Goal: Task Accomplishment & Management: Use online tool/utility

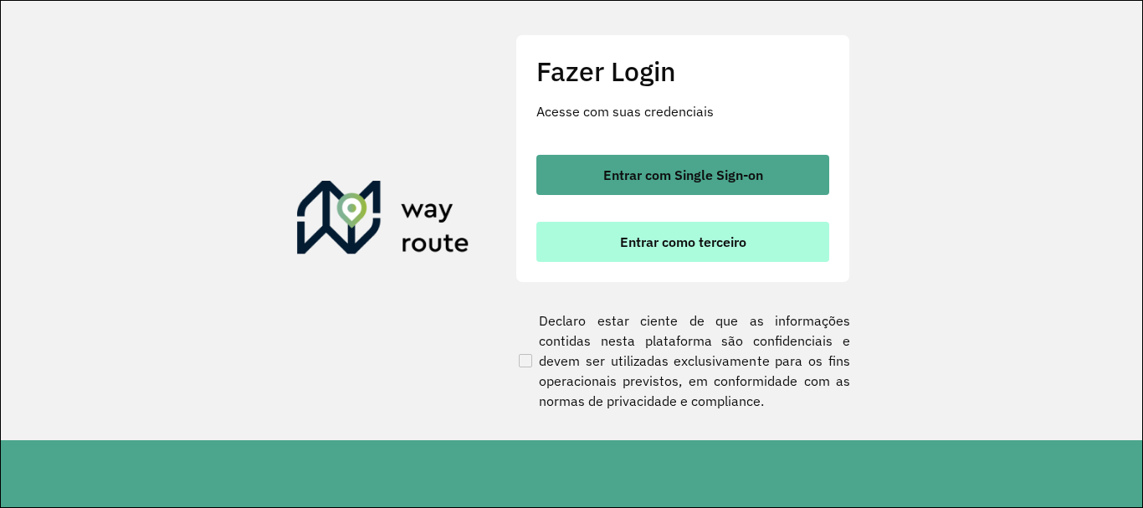
click at [643, 233] on button "Entrar como terceiro" at bounding box center [682, 242] width 293 height 40
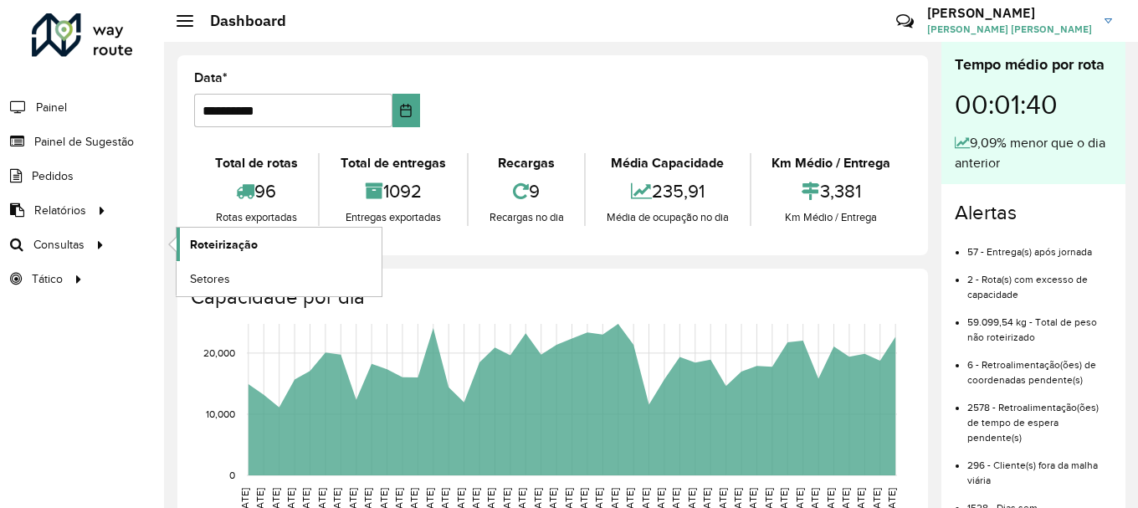
click at [202, 243] on span "Roteirização" at bounding box center [224, 245] width 68 height 18
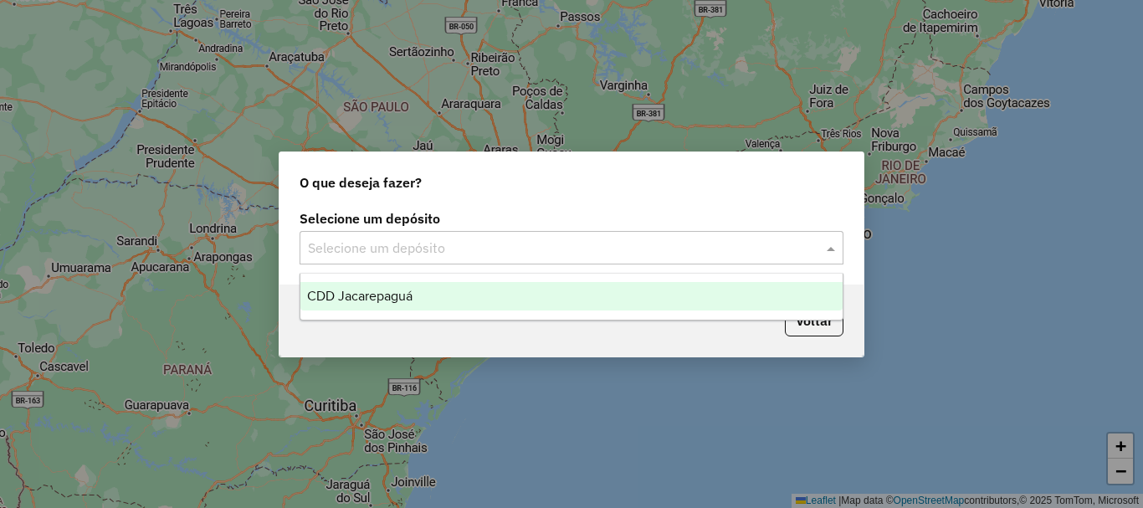
click at [474, 260] on div "Selecione um depósito" at bounding box center [572, 247] width 544 height 33
click at [461, 288] on div "CDD Jacarepaguá" at bounding box center [571, 296] width 542 height 28
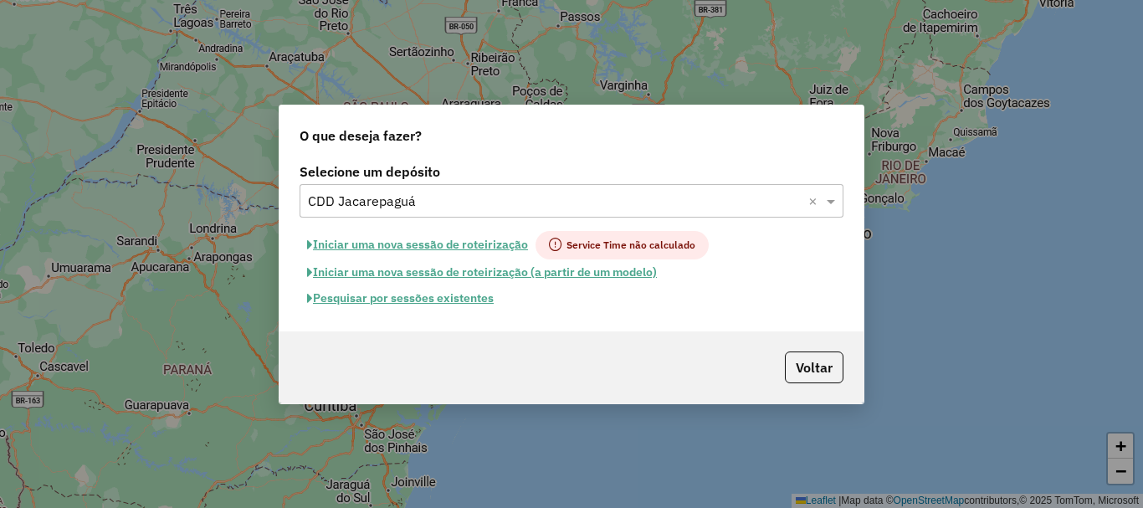
click at [435, 303] on button "Pesquisar por sessões existentes" at bounding box center [401, 298] width 202 height 26
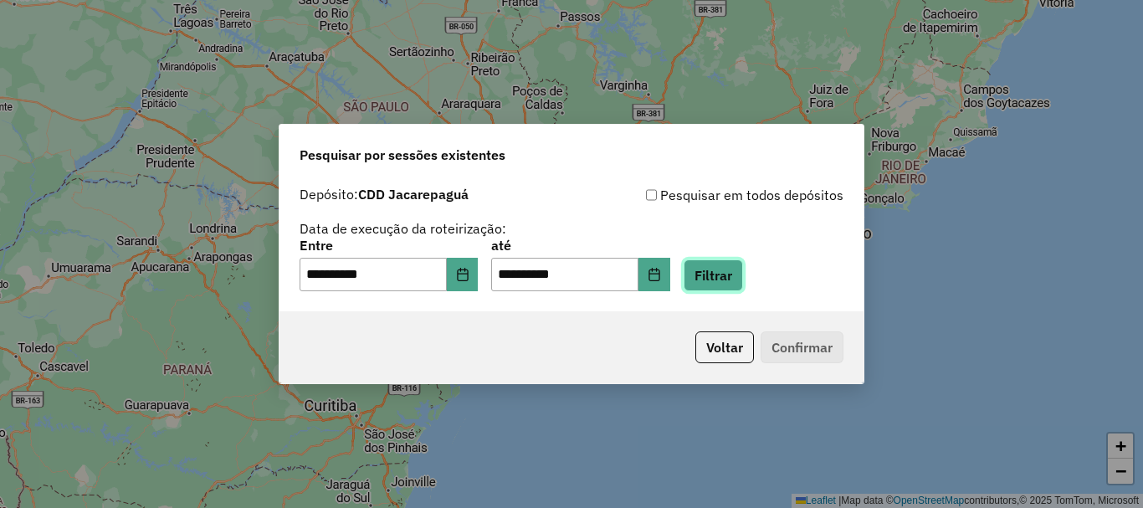
click at [743, 287] on button "Filtrar" at bounding box center [713, 275] width 59 height 32
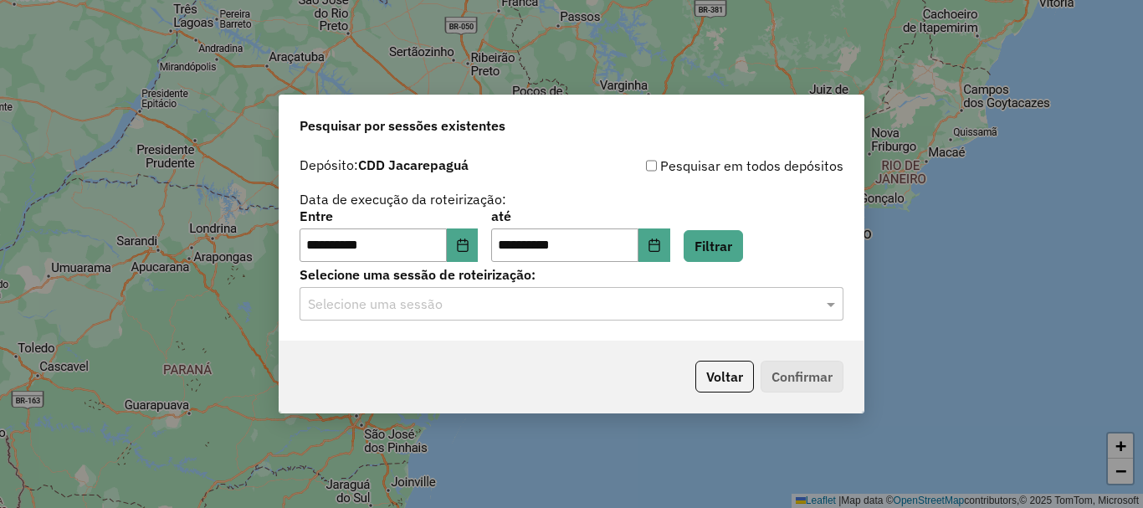
click at [647, 311] on input "text" at bounding box center [555, 305] width 494 height 20
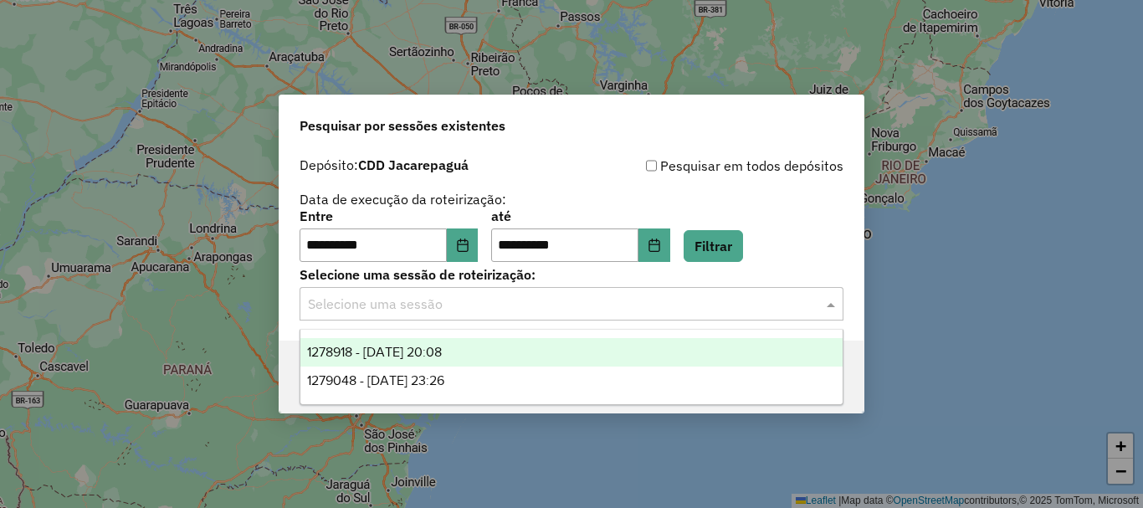
click at [505, 356] on div "1278918 - [DATE] 20:08" at bounding box center [571, 352] width 542 height 28
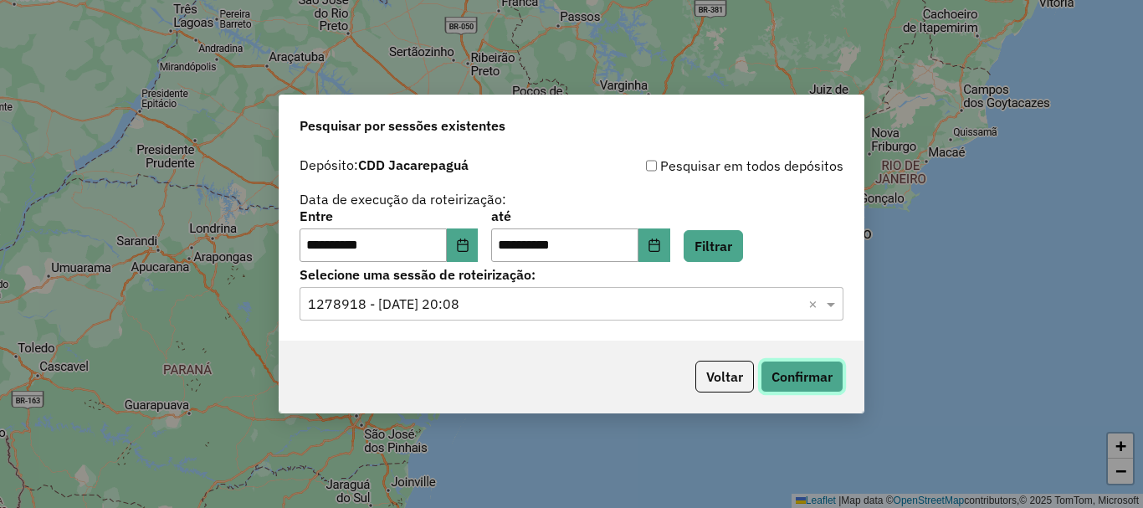
click at [795, 384] on button "Confirmar" at bounding box center [802, 377] width 83 height 32
click at [612, 324] on div "**********" at bounding box center [571, 245] width 584 height 192
click at [607, 314] on div "Selecione uma sessão × 1278918 - [DATE] 20:08 ×" at bounding box center [572, 303] width 544 height 33
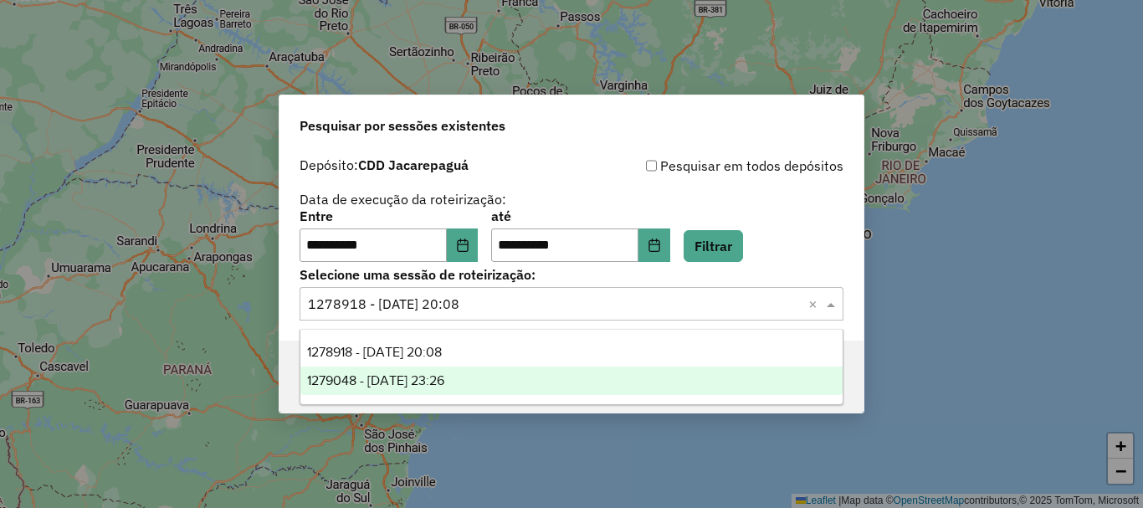
click at [545, 373] on div "1279048 - [DATE] 23:26" at bounding box center [571, 380] width 542 height 28
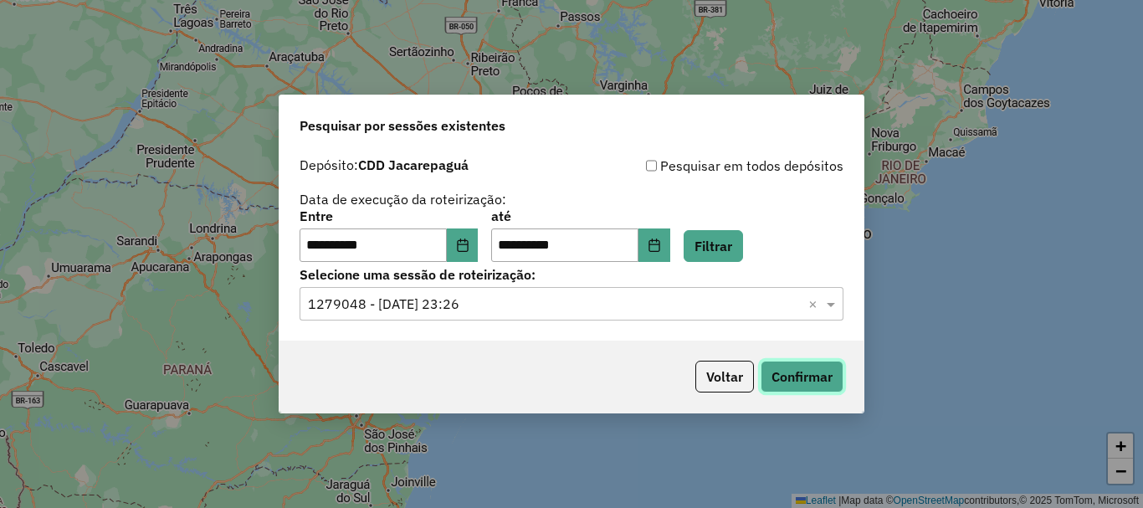
click at [793, 374] on button "Confirmar" at bounding box center [802, 377] width 83 height 32
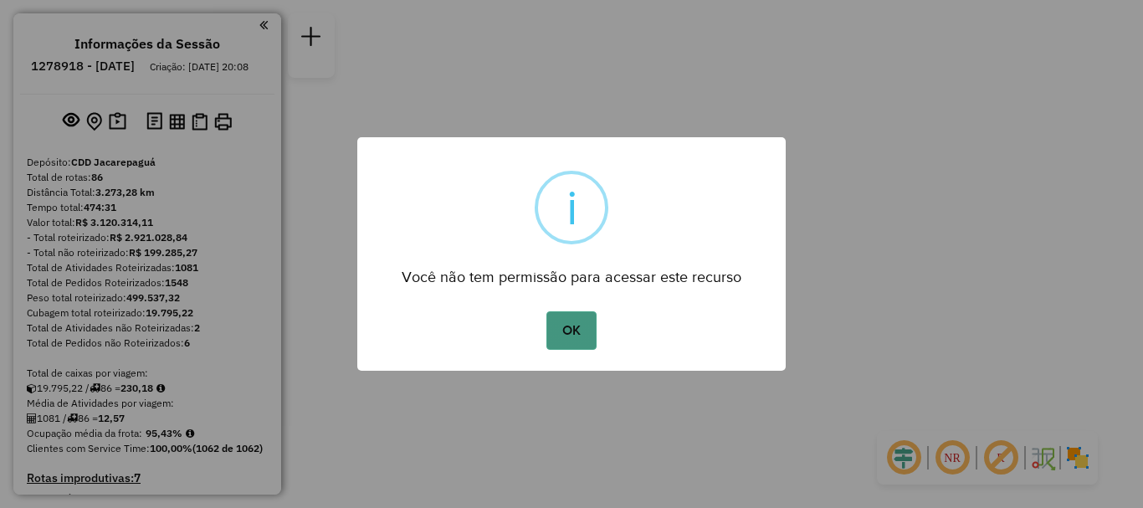
click at [588, 330] on button "OK" at bounding box center [570, 330] width 49 height 38
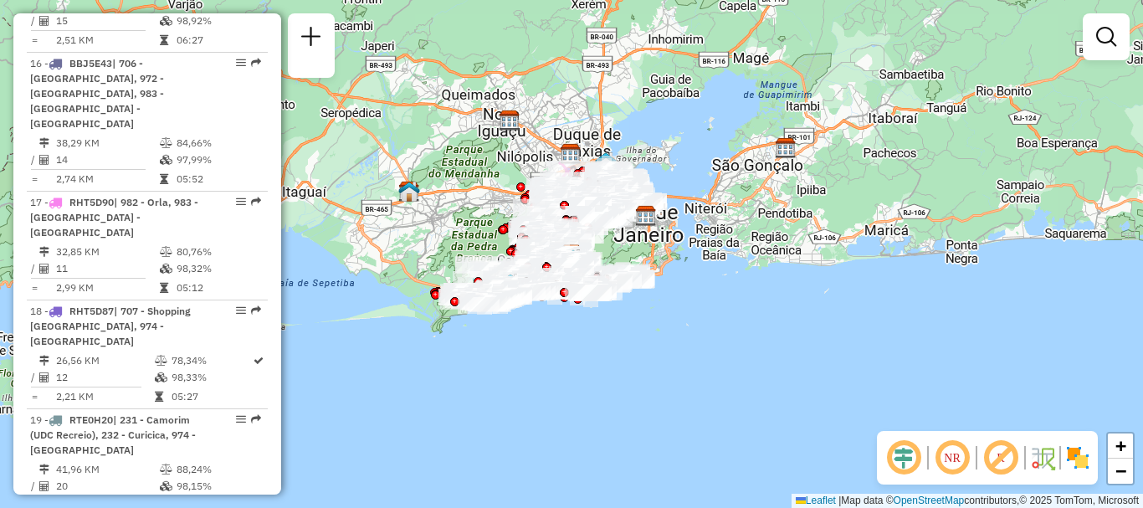
scroll to position [6350, 0]
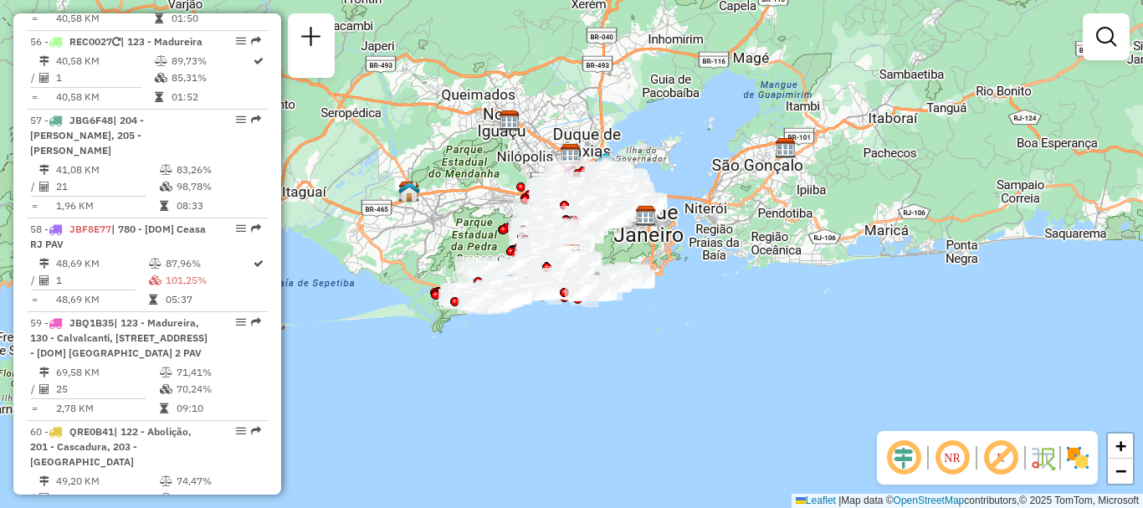
select select "**********"
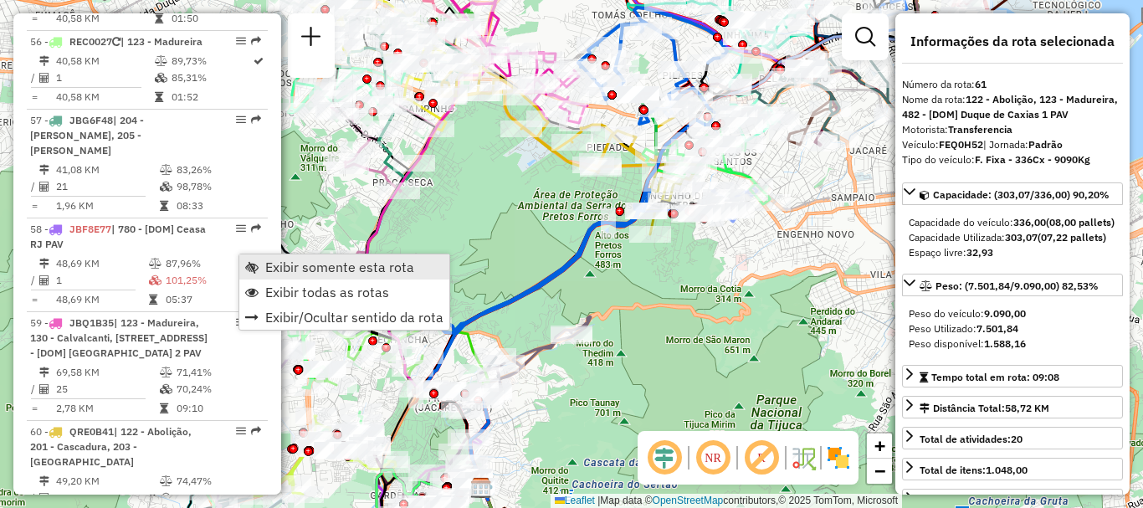
click at [269, 275] on link "Exibir somente esta rota" at bounding box center [344, 266] width 210 height 25
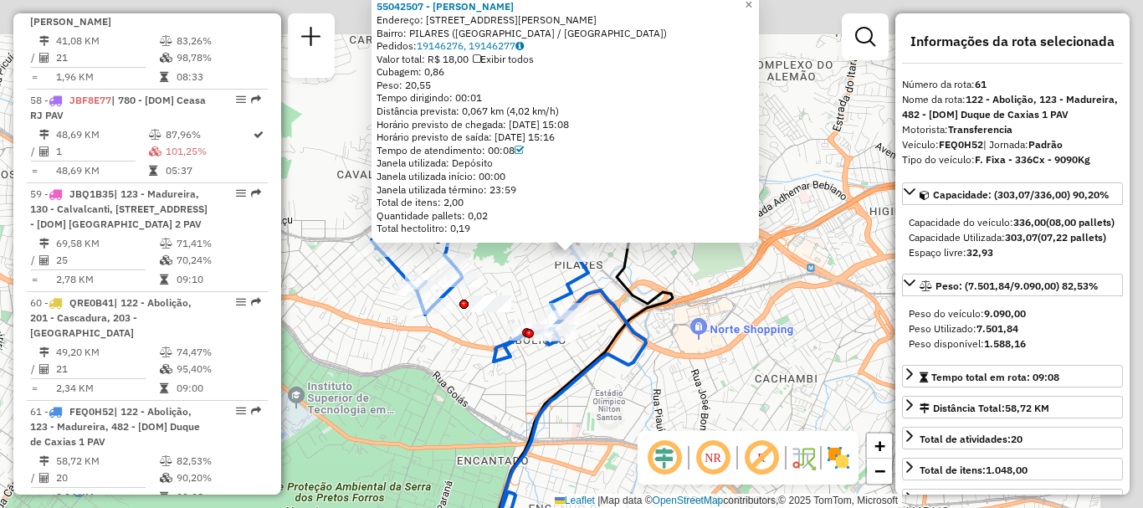
scroll to position [6580, 0]
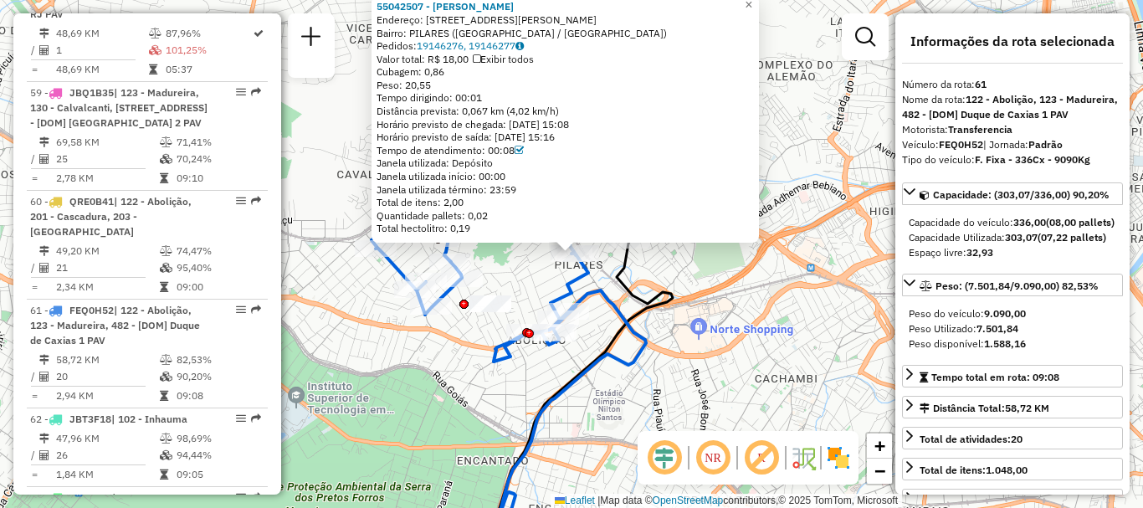
click at [655, 351] on div "55042507 - PEDRO DE ANDRADE Endereço: AV João Ribeiro 189 Bairro: PILARES (RIO …" at bounding box center [571, 254] width 1143 height 508
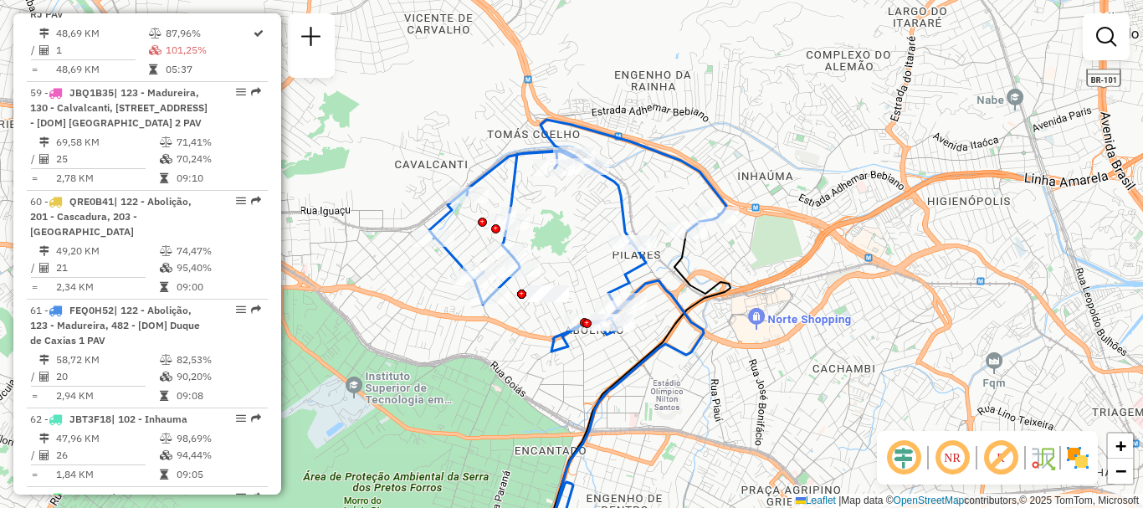
drag, startPoint x: 540, startPoint y: 259, endPoint x: 598, endPoint y: 249, distance: 58.6
click at [598, 249] on div "Janela de atendimento Grade de atendimento Capacidade Transportadoras Veículos …" at bounding box center [571, 254] width 1143 height 508
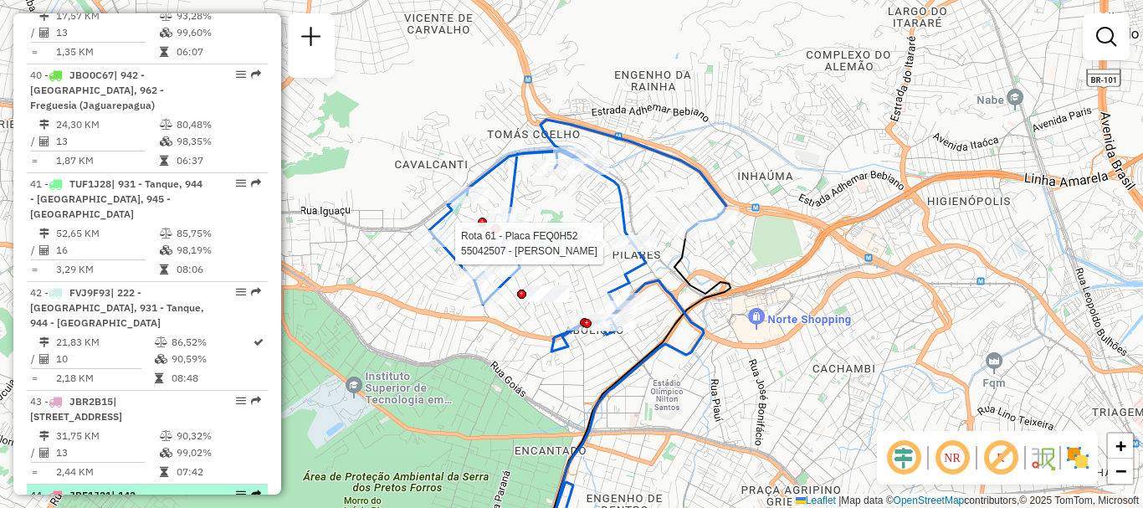
click at [229, 488] on div "44 - JBF1J21 | 142 - Marechal, 711 - Shopping Madureira, 930 - Madureira" at bounding box center [147, 518] width 234 height 60
select select "**********"
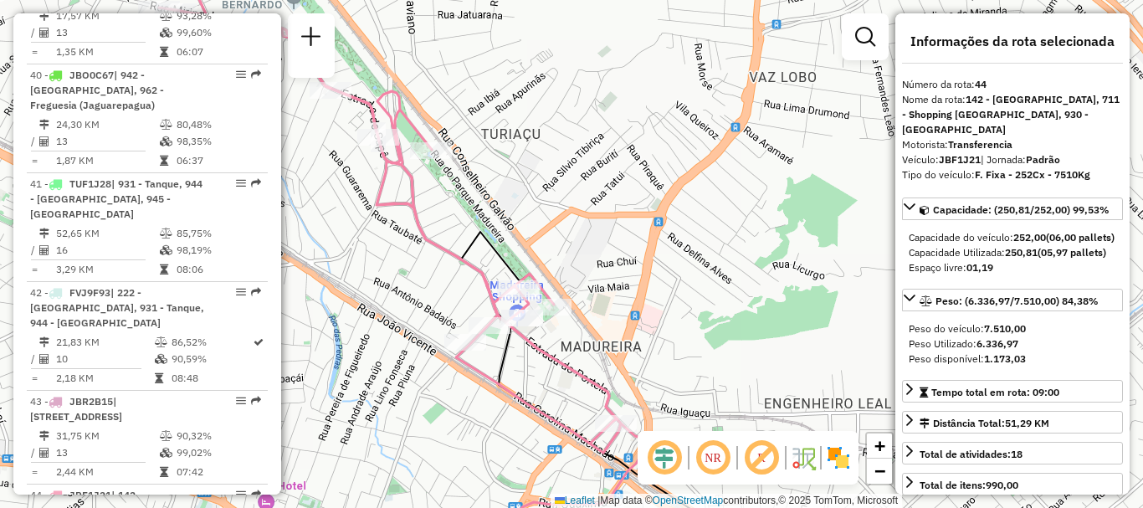
scroll to position [5083, 0]
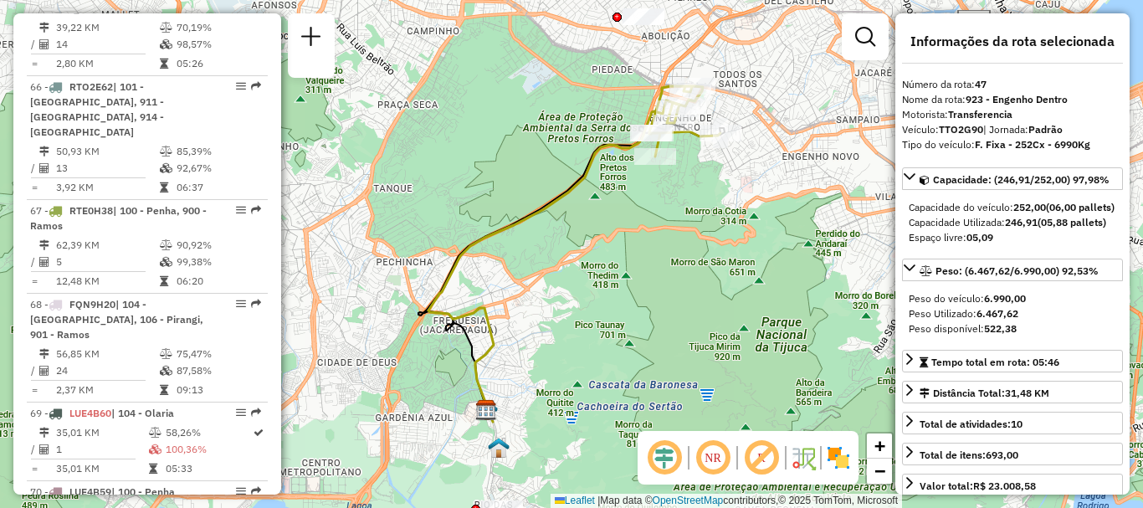
scroll to position [4880, 0]
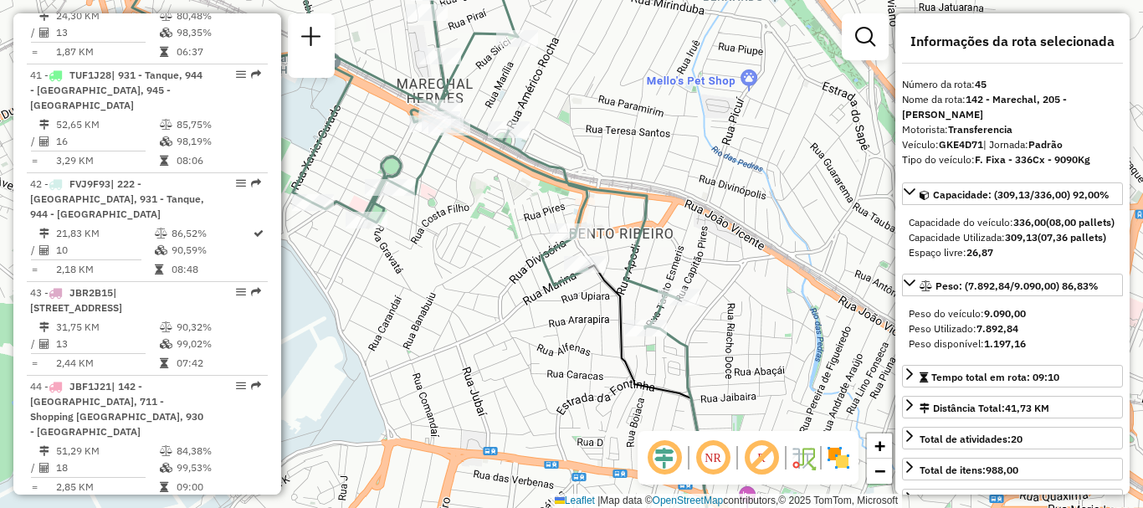
click at [397, 250] on div "Janela de atendimento Grade de atendimento Capacidade Transportadoras Veículos …" at bounding box center [571, 254] width 1143 height 508
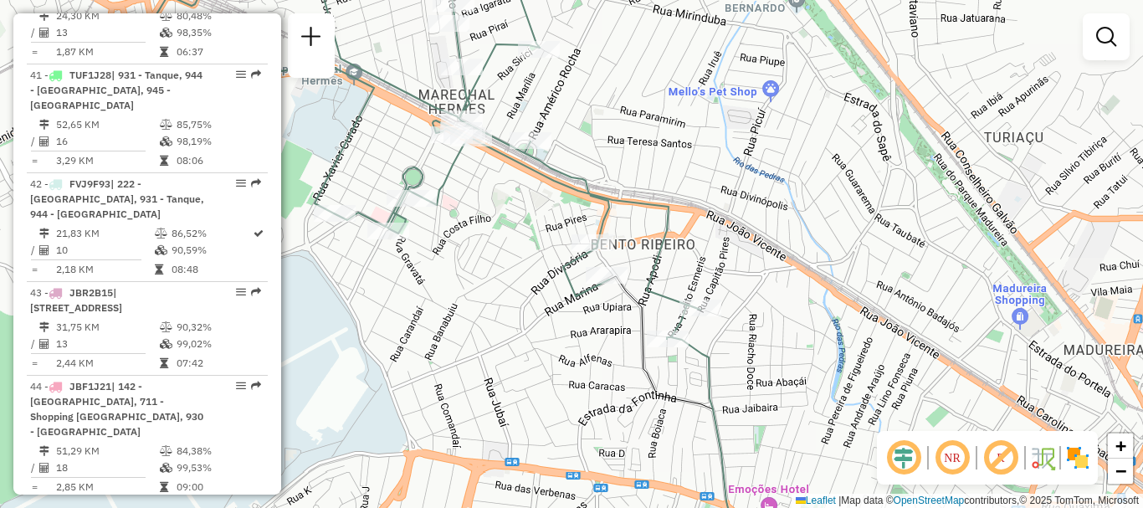
drag, startPoint x: 397, startPoint y: 250, endPoint x: 418, endPoint y: 261, distance: 24.3
click at [418, 261] on div "Janela de atendimento Grade de atendimento Capacidade Transportadoras Veículos …" at bounding box center [571, 254] width 1143 height 508
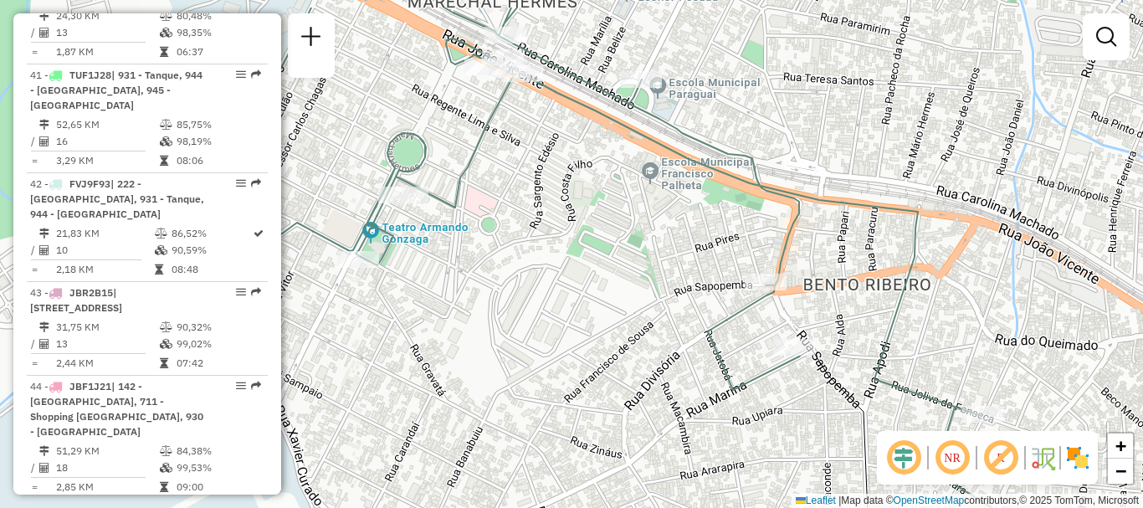
drag, startPoint x: 532, startPoint y: 64, endPoint x: 522, endPoint y: 144, distance: 80.1
click at [523, 142] on div "Janela de atendimento Grade de atendimento Capacidade Transportadoras Veículos …" at bounding box center [571, 254] width 1143 height 508
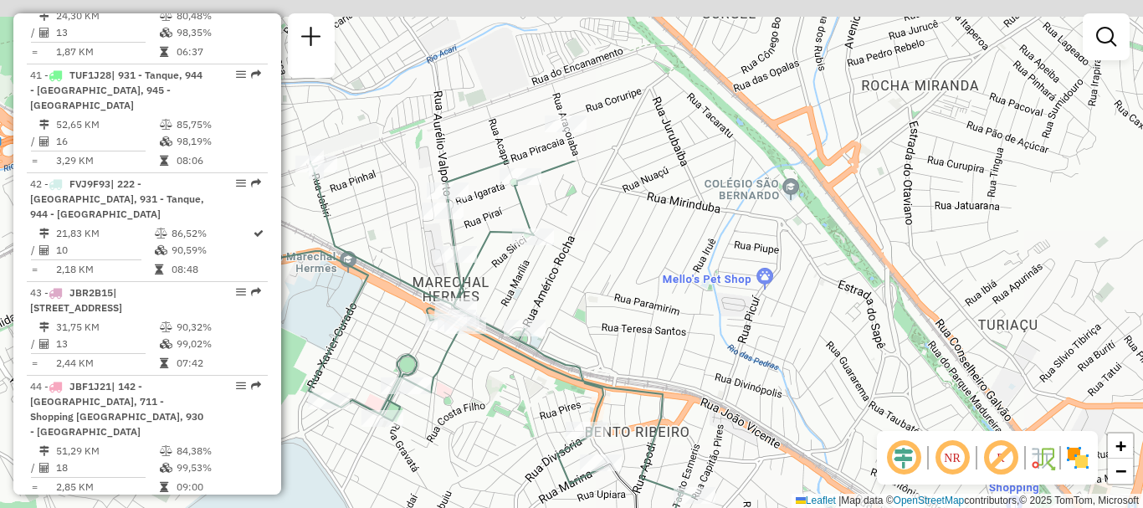
drag, startPoint x: 627, startPoint y: 162, endPoint x: 562, endPoint y: 399, distance: 245.4
click at [562, 399] on icon at bounding box center [421, 344] width 546 height 366
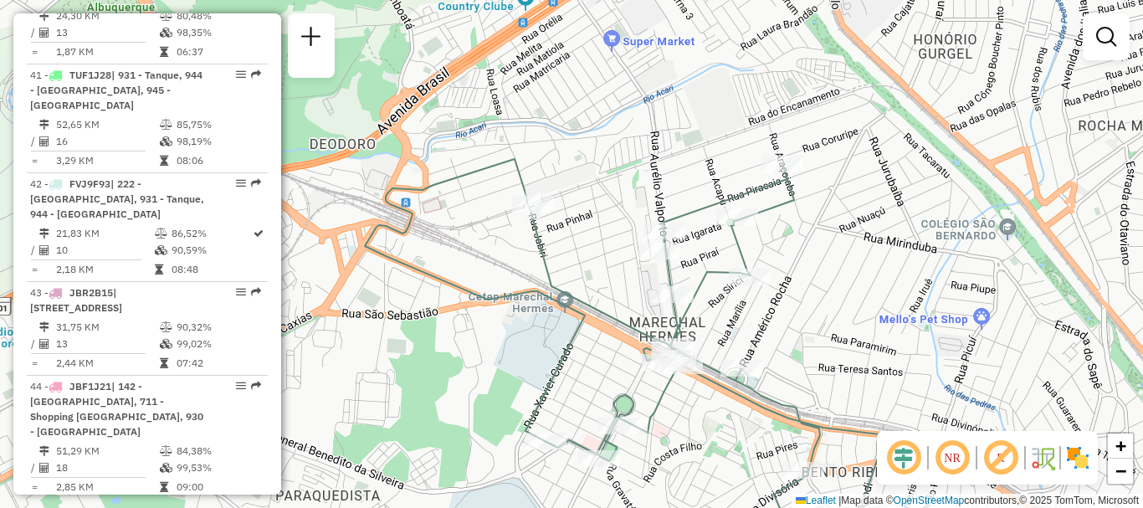
drag, startPoint x: 542, startPoint y: 335, endPoint x: 765, endPoint y: 350, distance: 223.1
click at [765, 350] on div "Janela de atendimento Grade de atendimento Capacidade Transportadoras Veículos …" at bounding box center [571, 254] width 1143 height 508
click at [765, 349] on div "Janela de atendimento Grade de atendimento Capacidade Transportadoras Veículos …" at bounding box center [571, 254] width 1143 height 508
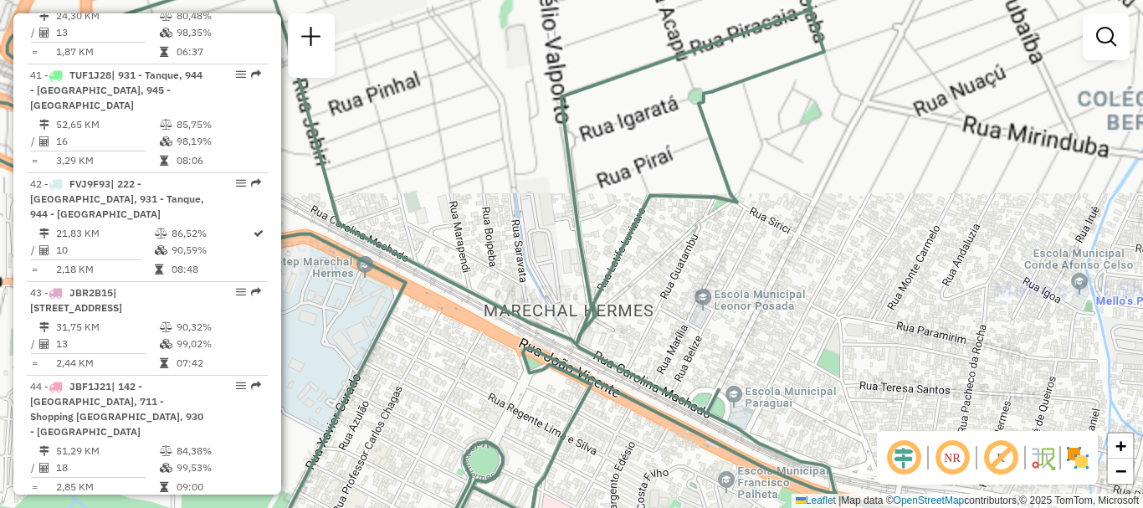
click at [765, 349] on div "Janela de atendimento Grade de atendimento Capacidade Transportadoras Veículos …" at bounding box center [571, 254] width 1143 height 508
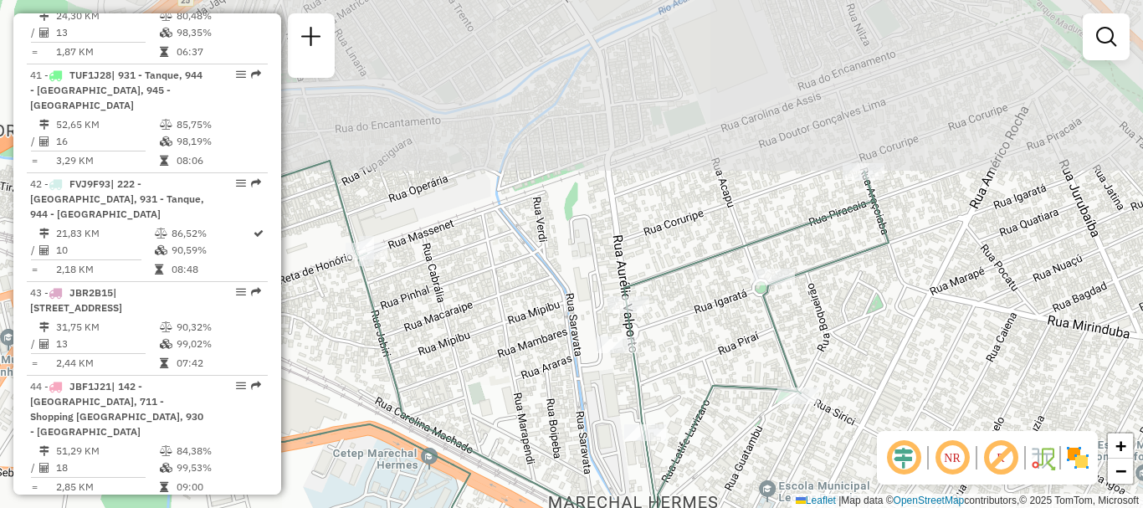
drag, startPoint x: 667, startPoint y: 371, endPoint x: 716, endPoint y: 527, distance: 163.3
click at [716, 507] on html "Aguarde... Pop-up bloqueado! Seu navegador bloqueou automáticamente a abertura …" at bounding box center [571, 254] width 1143 height 508
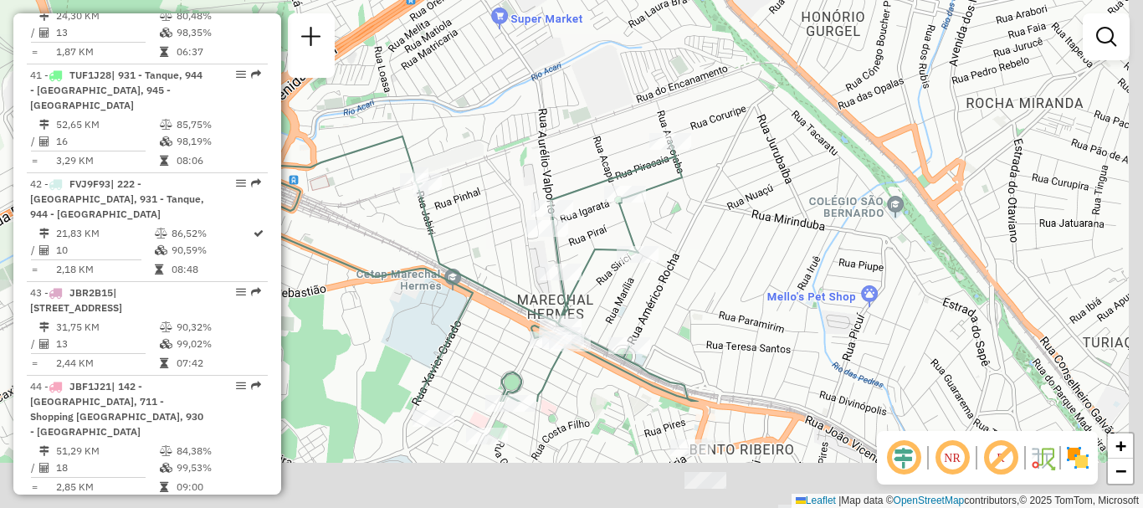
drag, startPoint x: 683, startPoint y: 407, endPoint x: 583, endPoint y: 228, distance: 204.9
click at [583, 230] on icon at bounding box center [475, 268] width 445 height 265
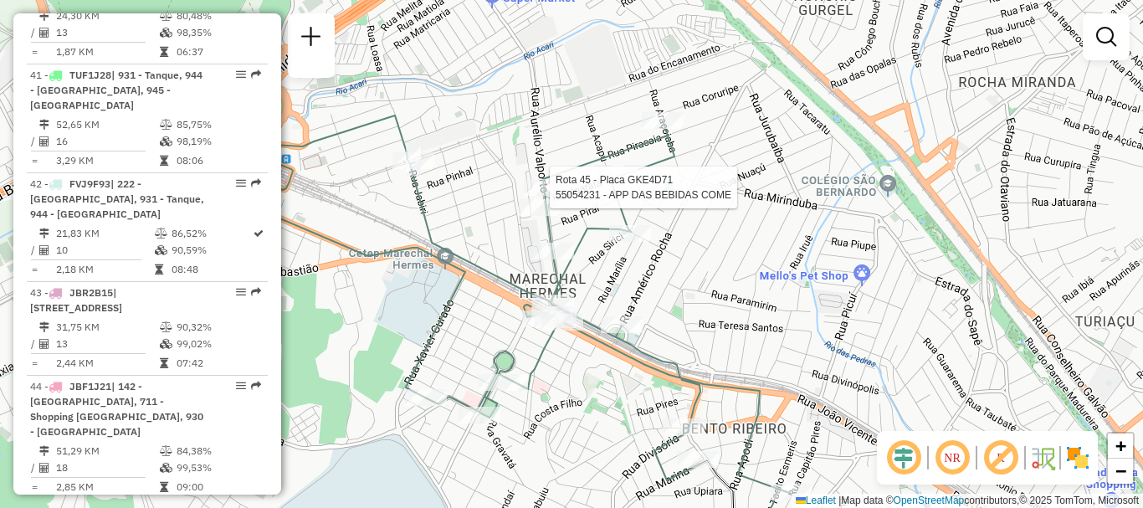
scroll to position [6256, 0]
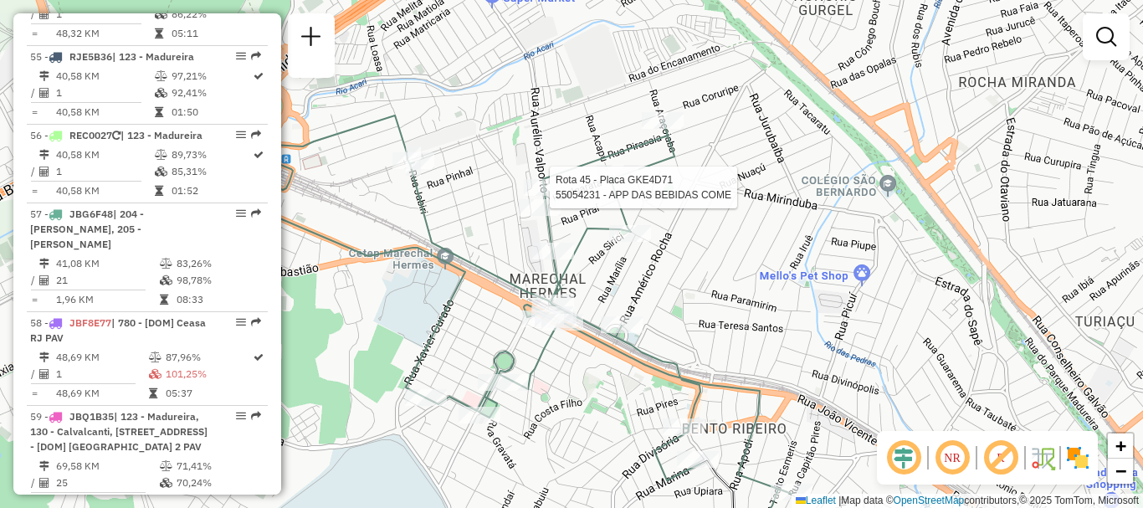
select select "**********"
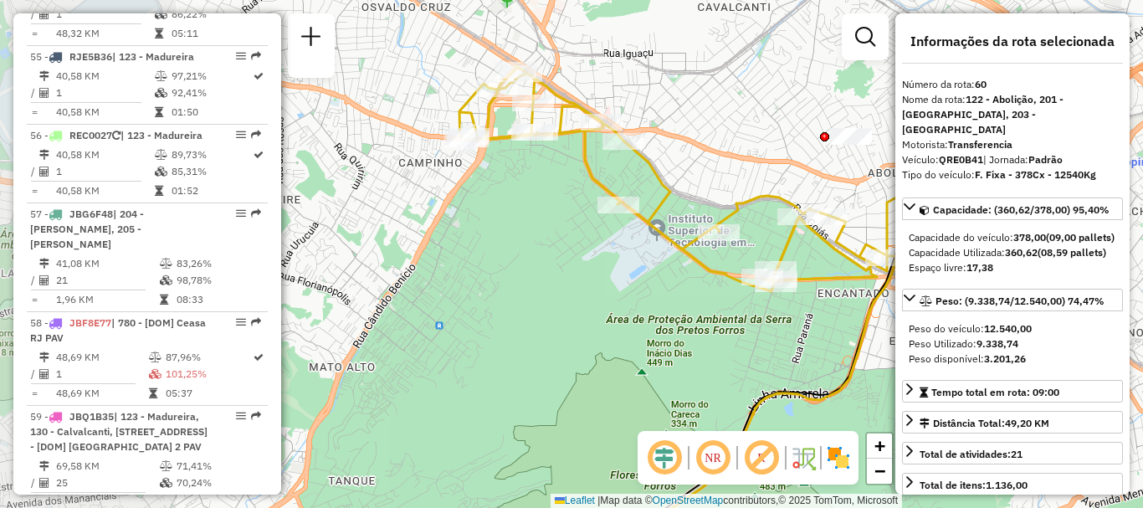
drag, startPoint x: 530, startPoint y: 250, endPoint x: 625, endPoint y: 283, distance: 100.8
click at [625, 283] on div "Janela de atendimento Grade de atendimento Capacidade Transportadoras Veículos …" at bounding box center [571, 254] width 1143 height 508
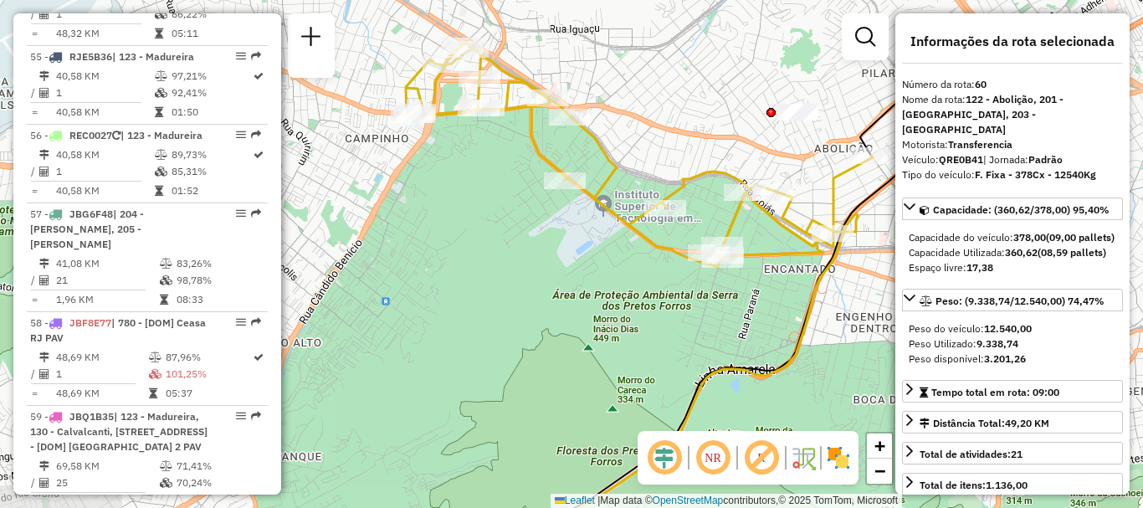
drag, startPoint x: 666, startPoint y: 287, endPoint x: 609, endPoint y: 261, distance: 62.5
click at [609, 261] on div "Janela de atendimento Grade de atendimento Capacidade Transportadoras Veículos …" at bounding box center [571, 254] width 1143 height 508
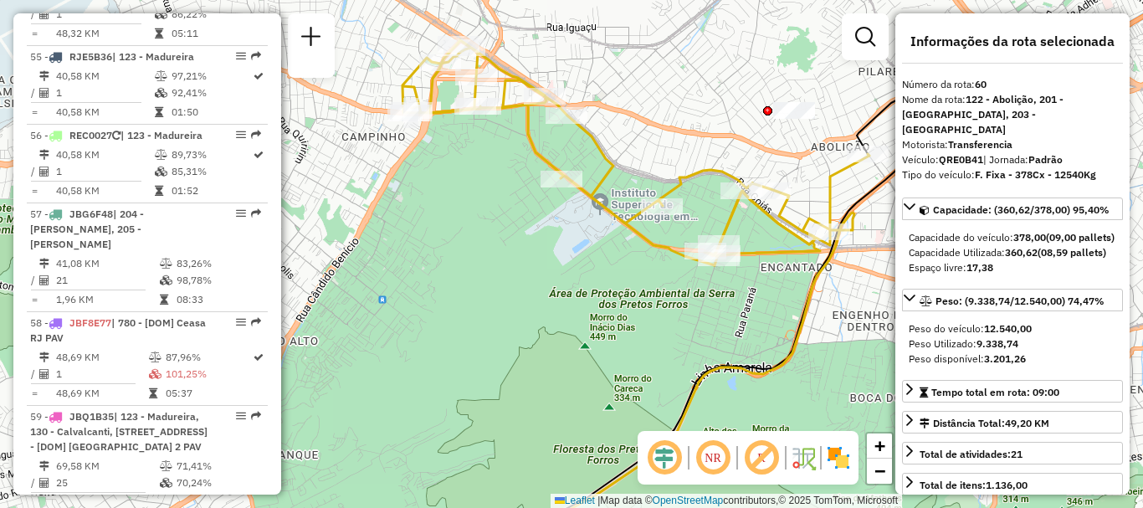
click at [609, 261] on div "Janela de atendimento Grade de atendimento Capacidade Transportadoras Veículos …" at bounding box center [571, 254] width 1143 height 508
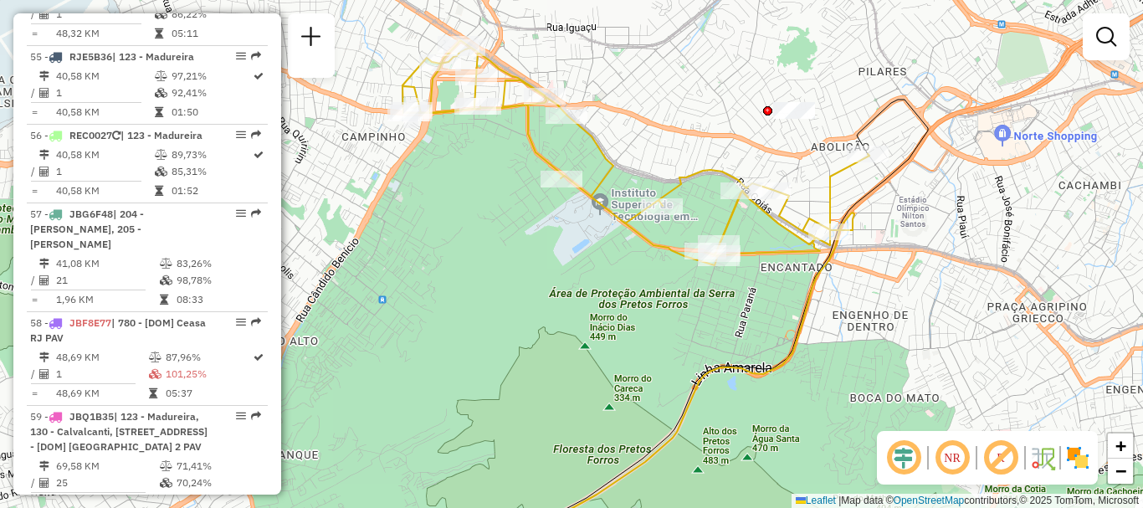
scroll to position [5945, 0]
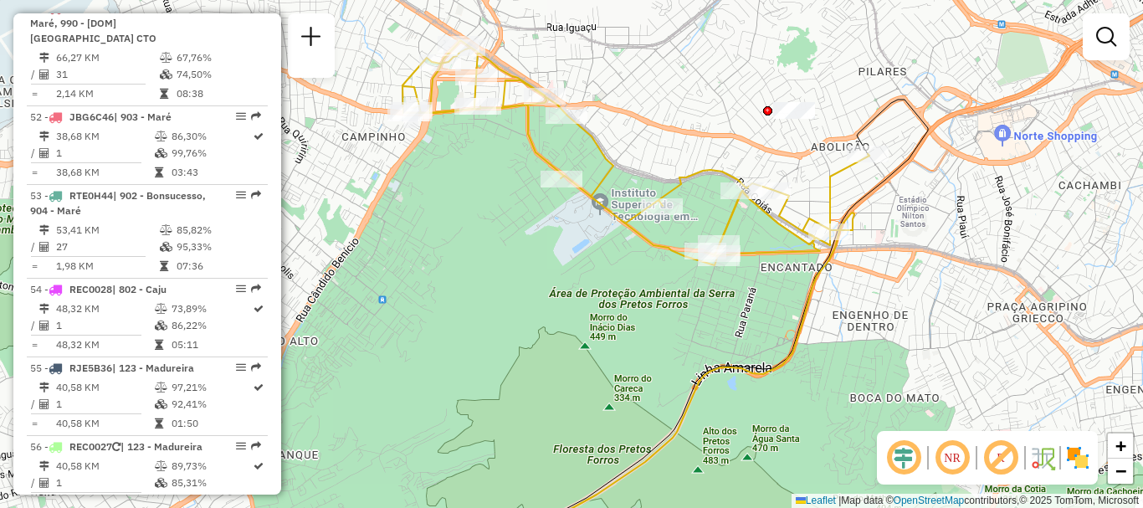
select select "**********"
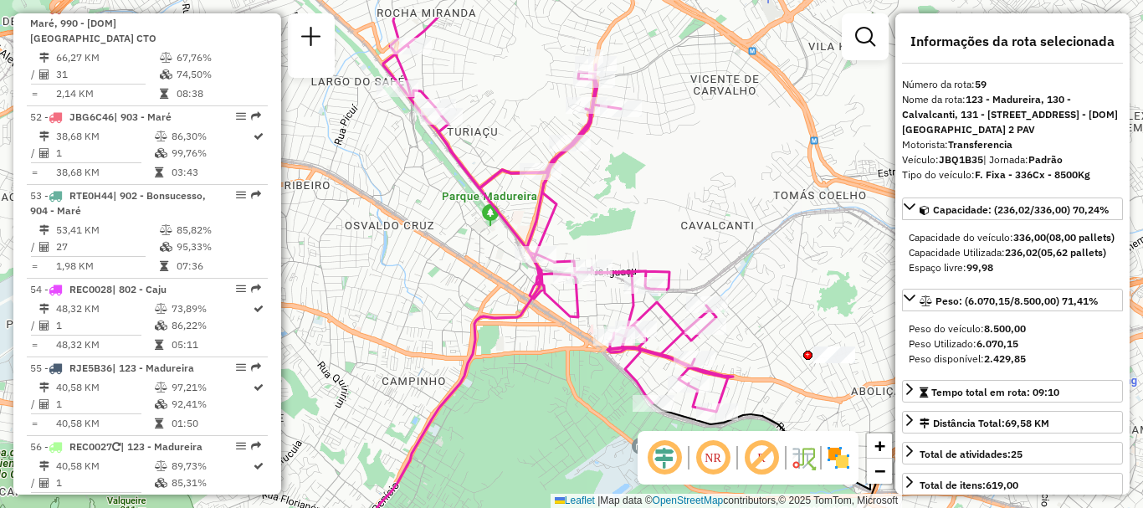
drag, startPoint x: 613, startPoint y: 202, endPoint x: 718, endPoint y: 287, distance: 135.0
click at [718, 287] on div "Janela de atendimento Grade de atendimento Capacidade Transportadoras Veículos …" at bounding box center [571, 254] width 1143 height 508
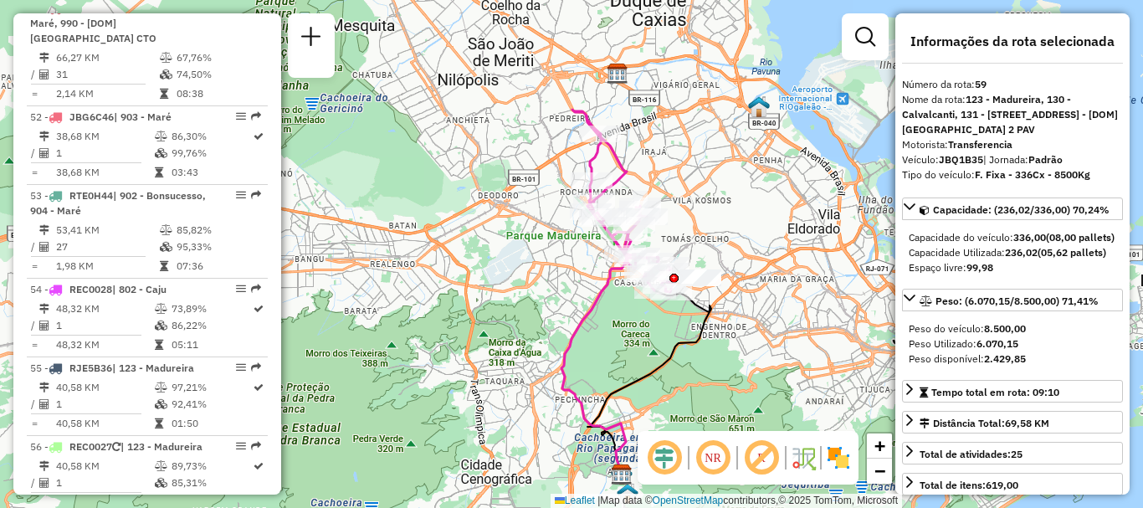
scroll to position [4772, 0]
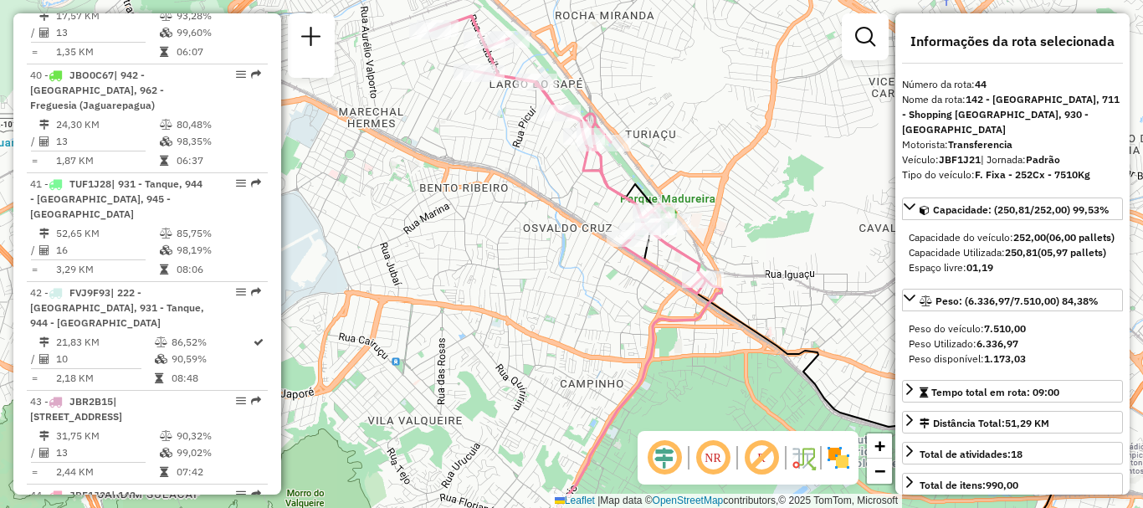
scroll to position [5176, 0]
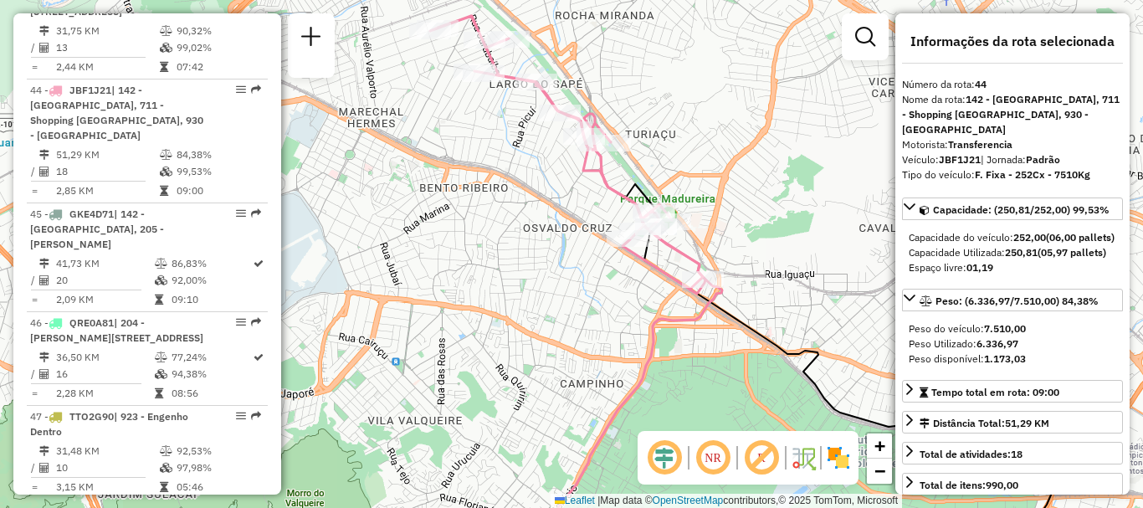
click at [200, 503] on div "48 - TTV1J86 | 922 - Meier, 923 - Engenho Dentro" at bounding box center [118, 518] width 177 height 30
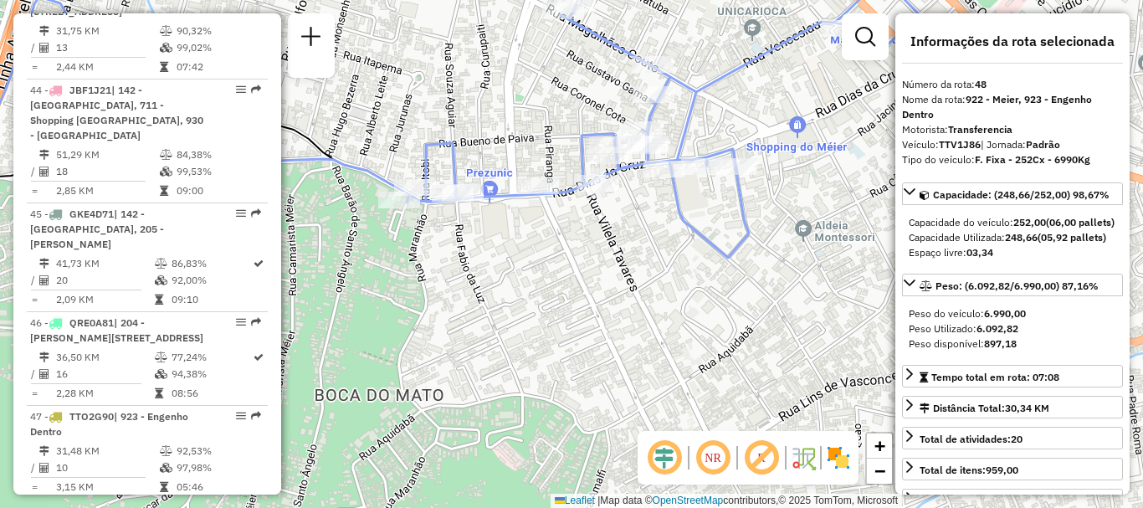
scroll to position [6132, 0]
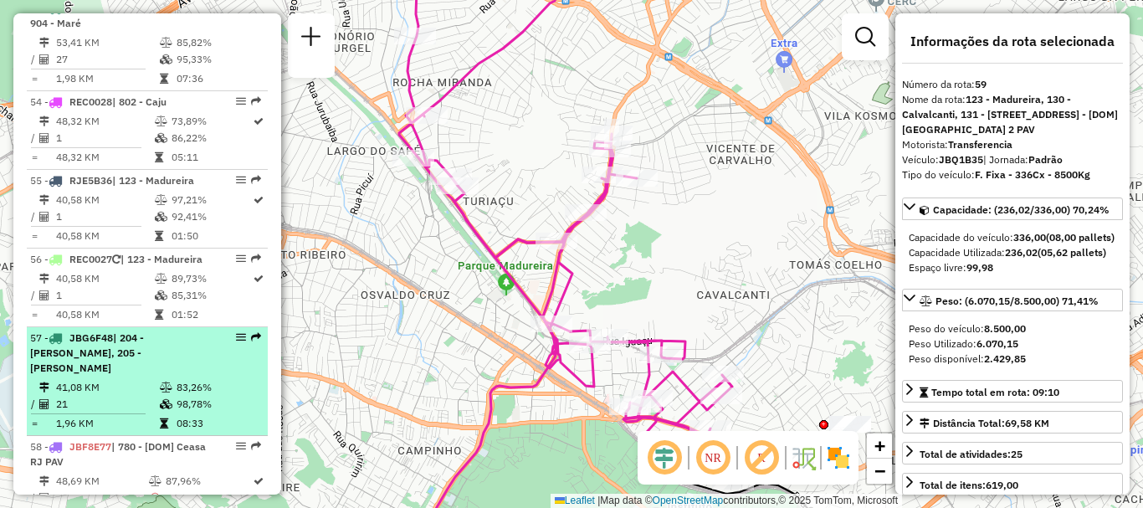
click at [177, 396] on td "98,78%" at bounding box center [218, 404] width 85 height 17
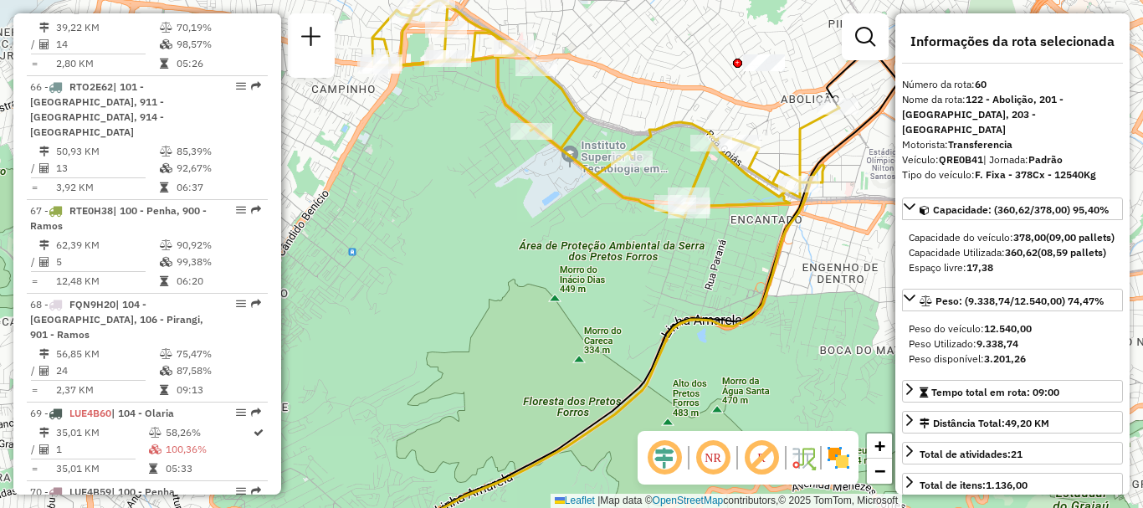
scroll to position [4880, 0]
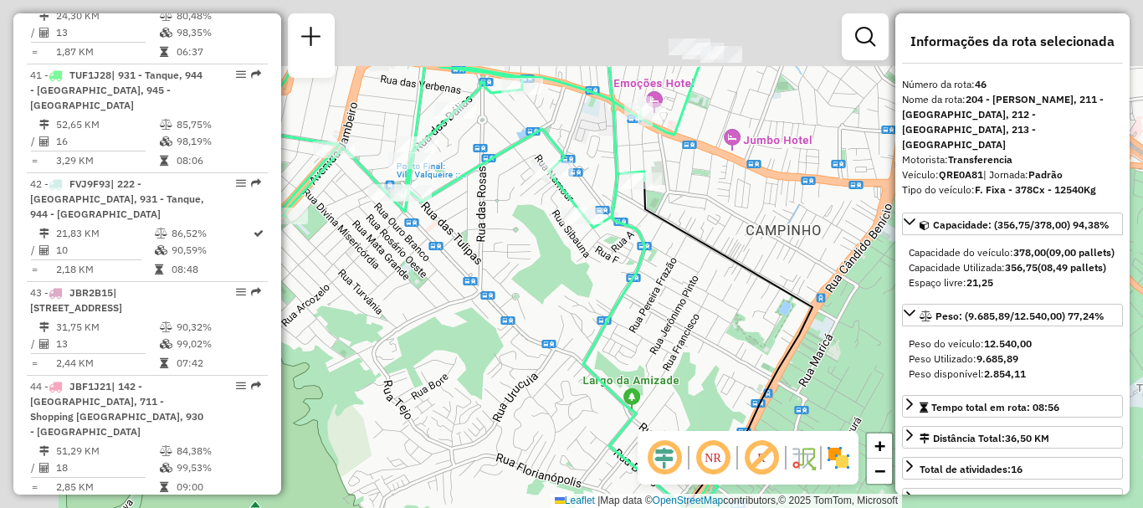
drag, startPoint x: 693, startPoint y: 166, endPoint x: 749, endPoint y: 223, distance: 79.9
click at [749, 223] on div "Janela de atendimento Grade de atendimento Capacidade Transportadoras Veículos …" at bounding box center [571, 254] width 1143 height 508
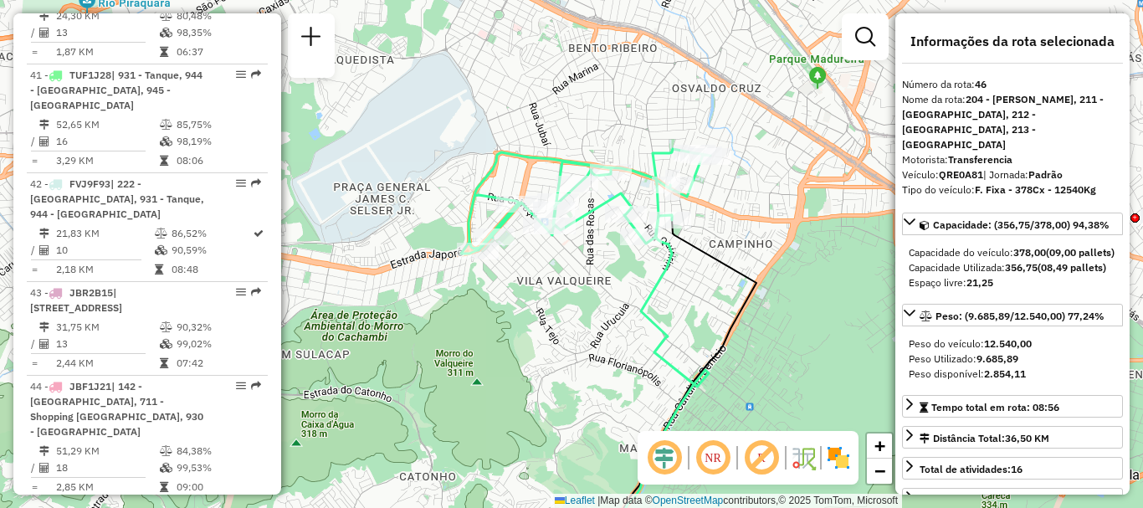
scroll to position [6537, 0]
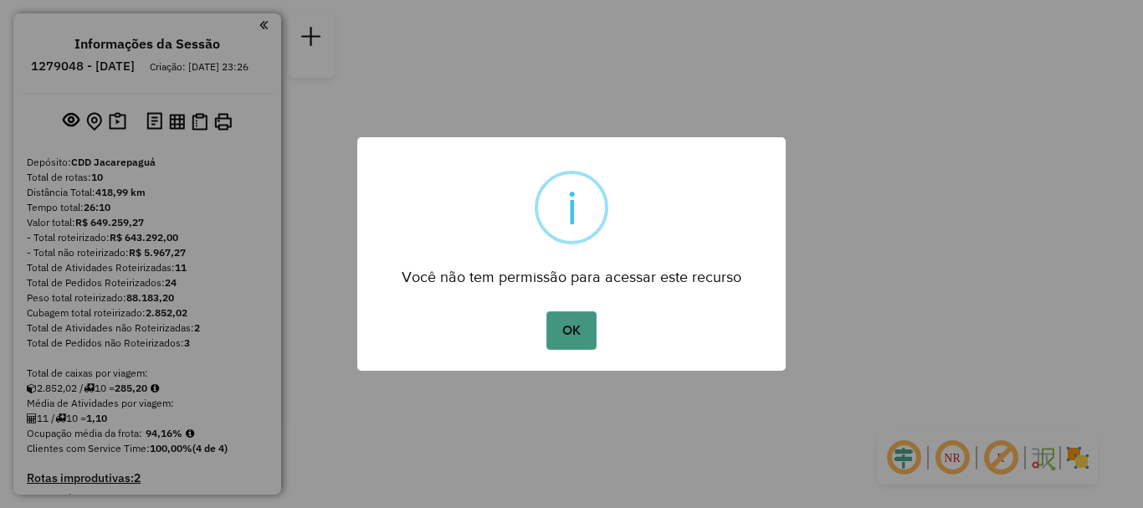
drag, startPoint x: 596, startPoint y: 326, endPoint x: 586, endPoint y: 319, distance: 12.6
click at [592, 325] on button "OK" at bounding box center [570, 330] width 49 height 38
